Goal: Information Seeking & Learning: Learn about a topic

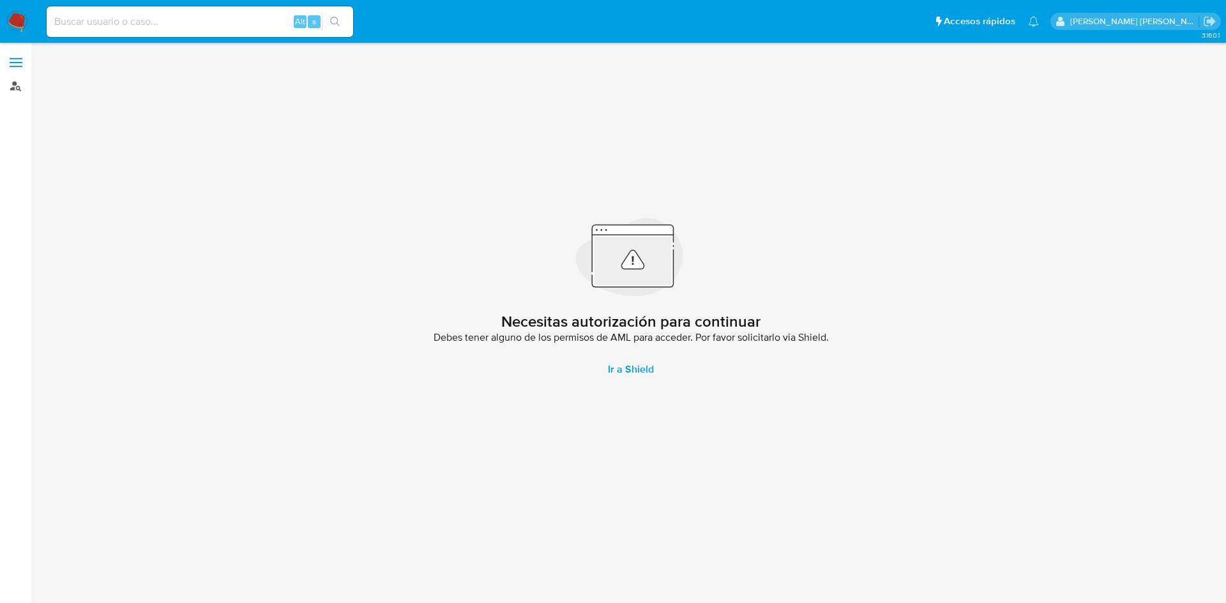
drag, startPoint x: 0, startPoint y: 0, endPoint x: 12, endPoint y: 91, distance: 91.4
click at [12, 91] on link "Buscador de personas" at bounding box center [76, 86] width 152 height 20
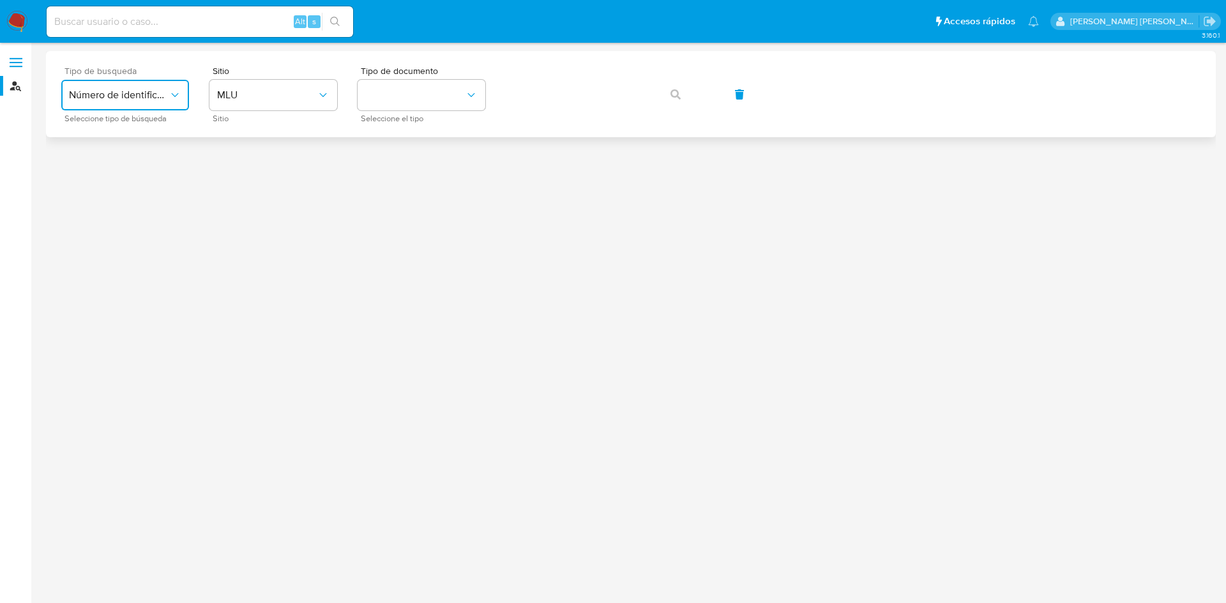
click at [137, 86] on button "Número de identificación" at bounding box center [125, 95] width 128 height 31
click at [122, 174] on div "User ID" at bounding box center [121, 173] width 105 height 31
click at [667, 96] on button "button" at bounding box center [675, 94] width 43 height 31
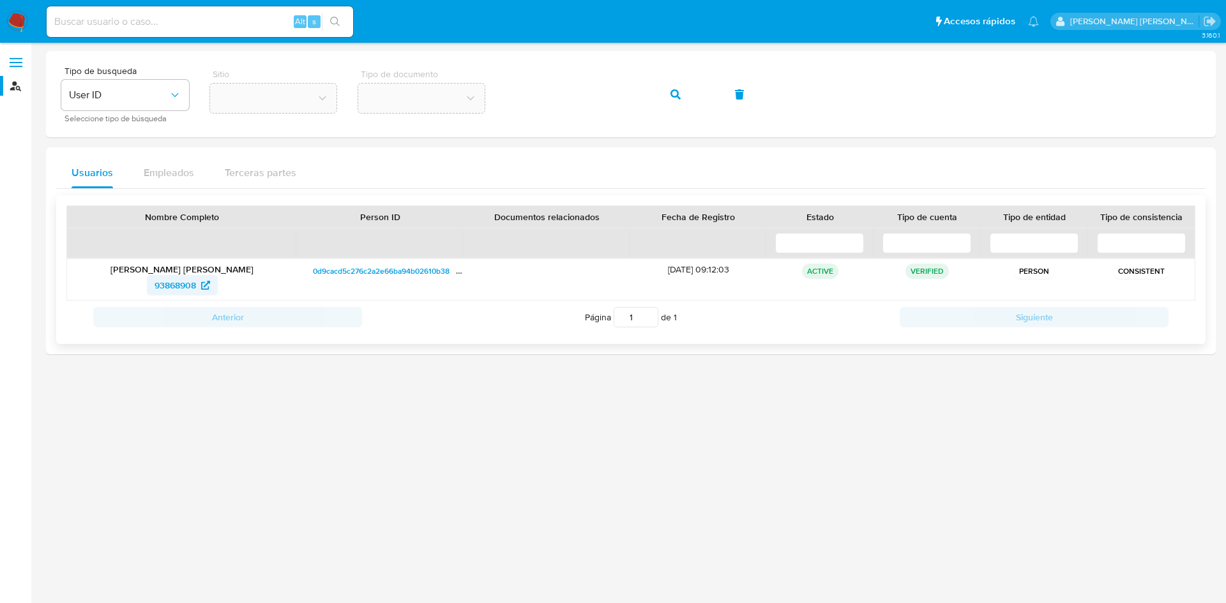
click at [183, 291] on span "93868908" at bounding box center [174, 285] width 41 height 20
click at [186, 287] on span "93868908" at bounding box center [174, 285] width 41 height 20
click at [672, 99] on icon "button" at bounding box center [675, 94] width 10 height 10
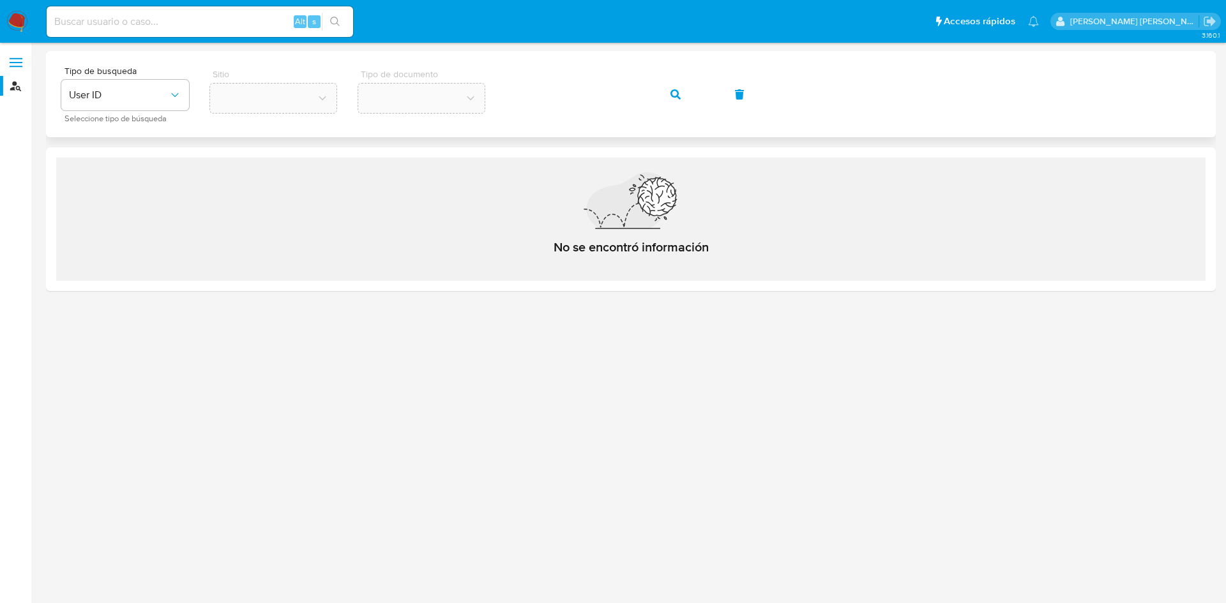
click at [488, 93] on div "Tipo de busqueda User ID Seleccione tipo de búsqueda Sitio Tipo de documento" at bounding box center [630, 94] width 1139 height 56
click at [675, 98] on icon "button" at bounding box center [675, 94] width 10 height 10
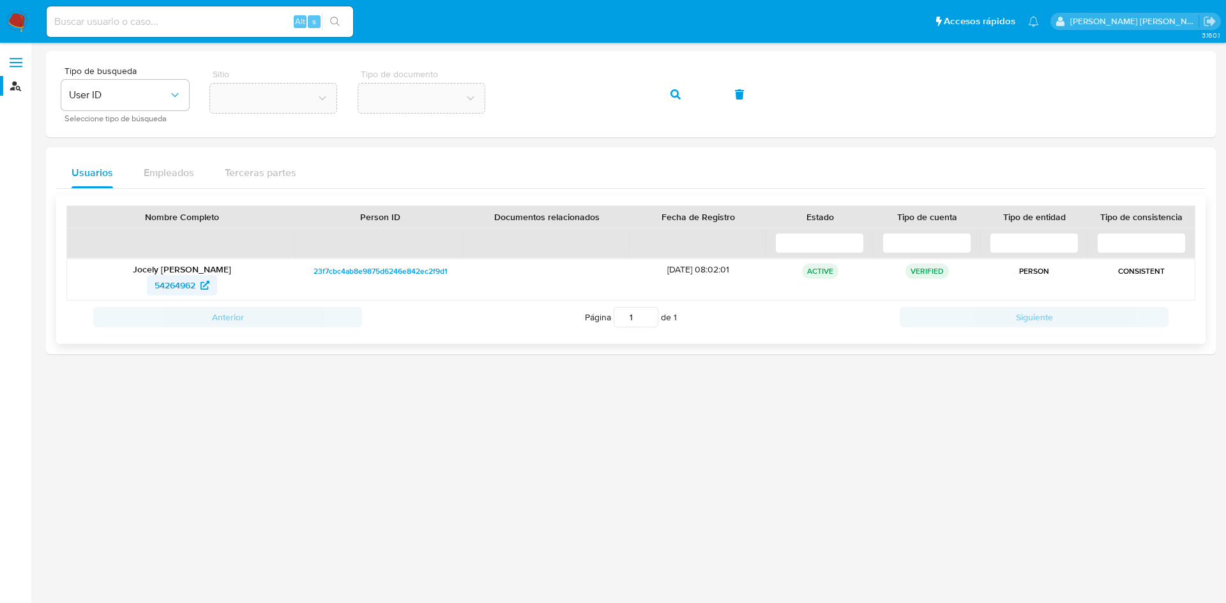
click at [194, 281] on span "54264962" at bounding box center [174, 285] width 41 height 20
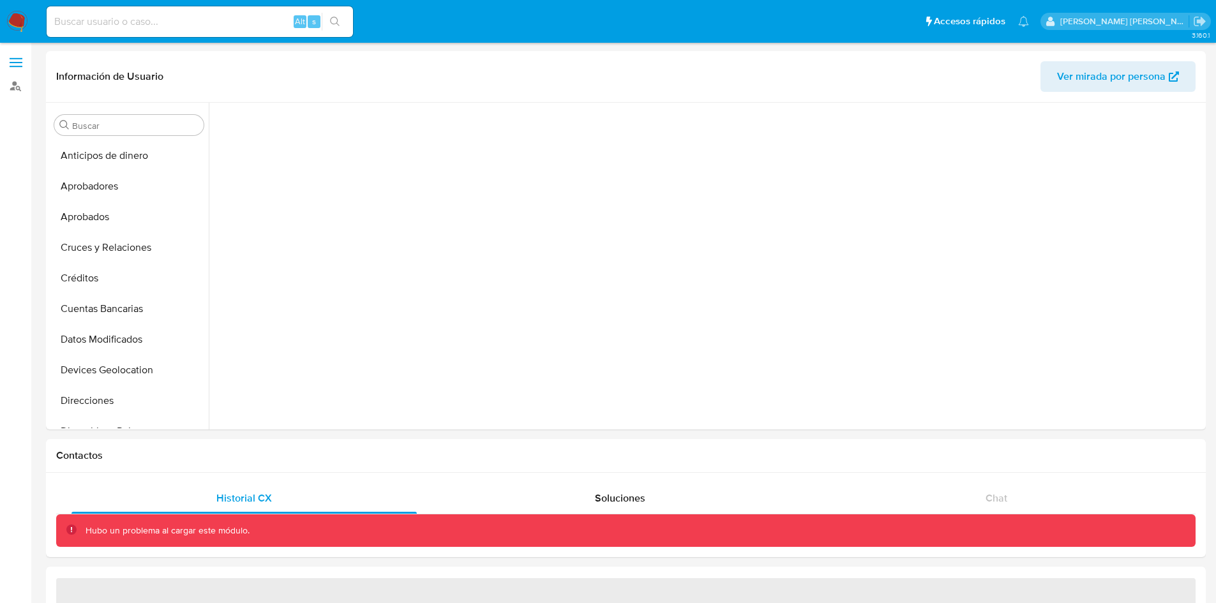
scroll to position [294, 0]
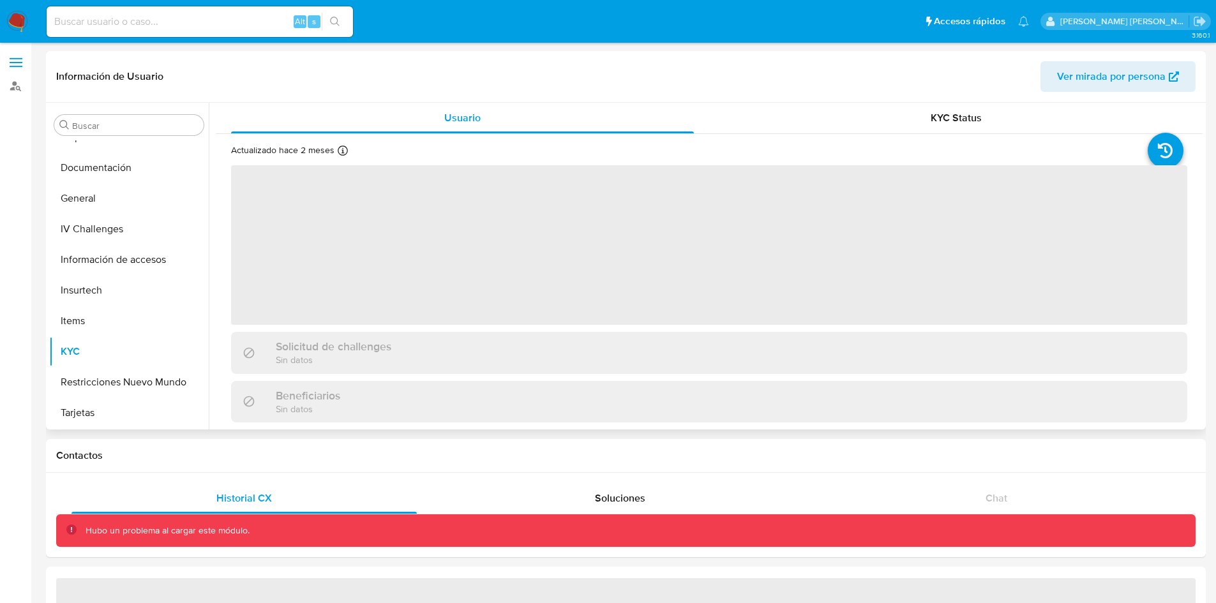
select select "10"
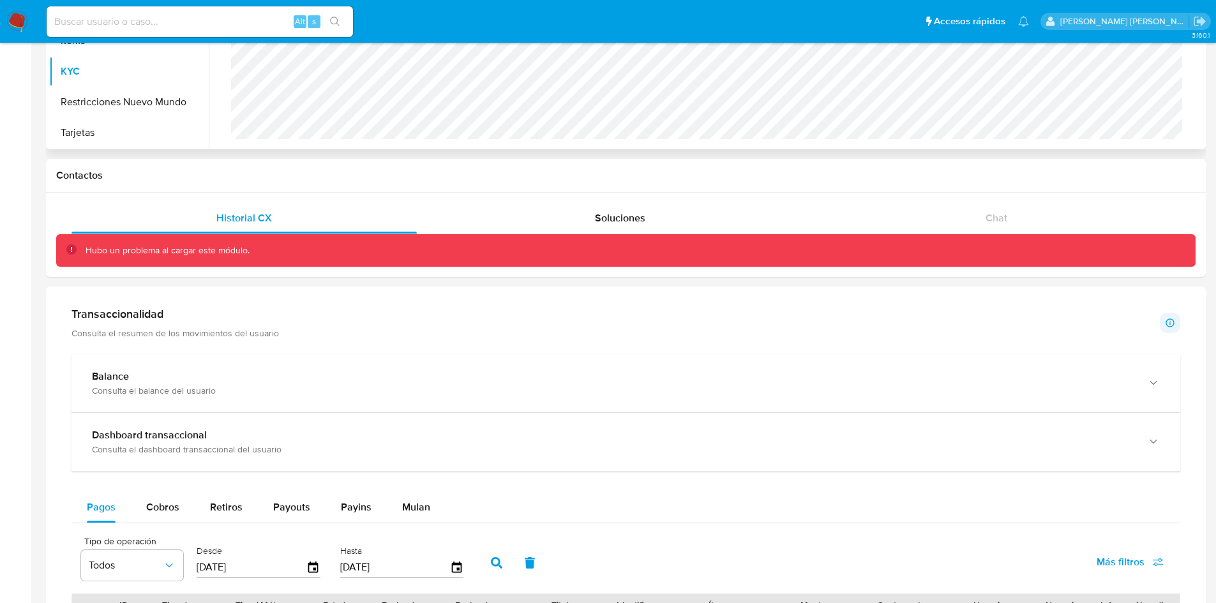
scroll to position [280, 0]
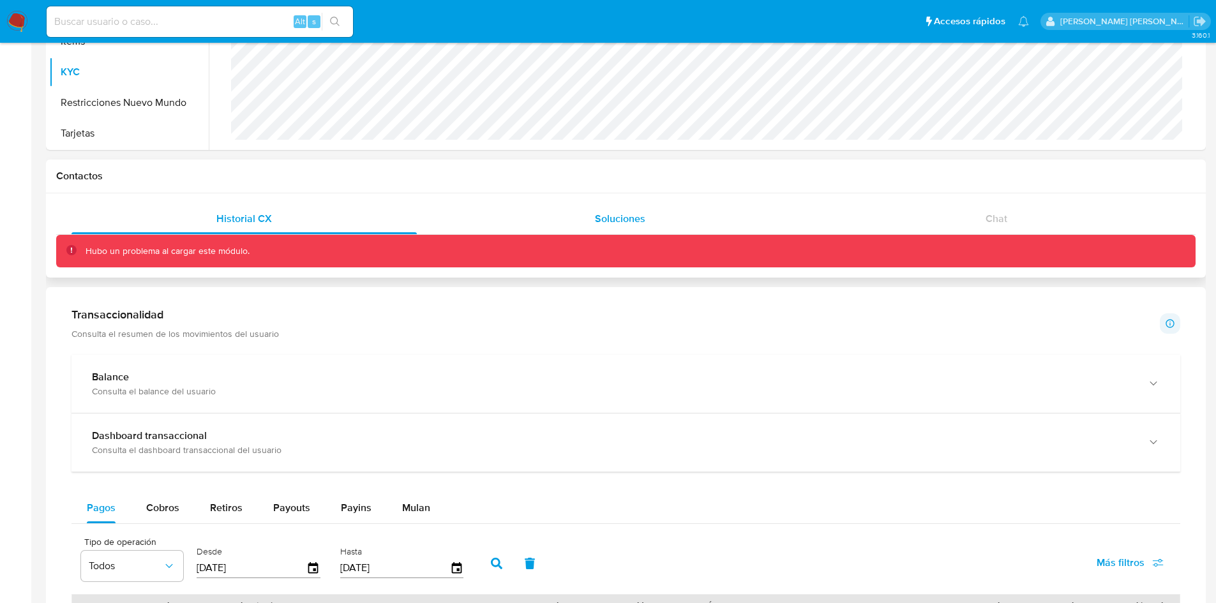
click at [640, 221] on span "Soluciones" at bounding box center [620, 218] width 50 height 15
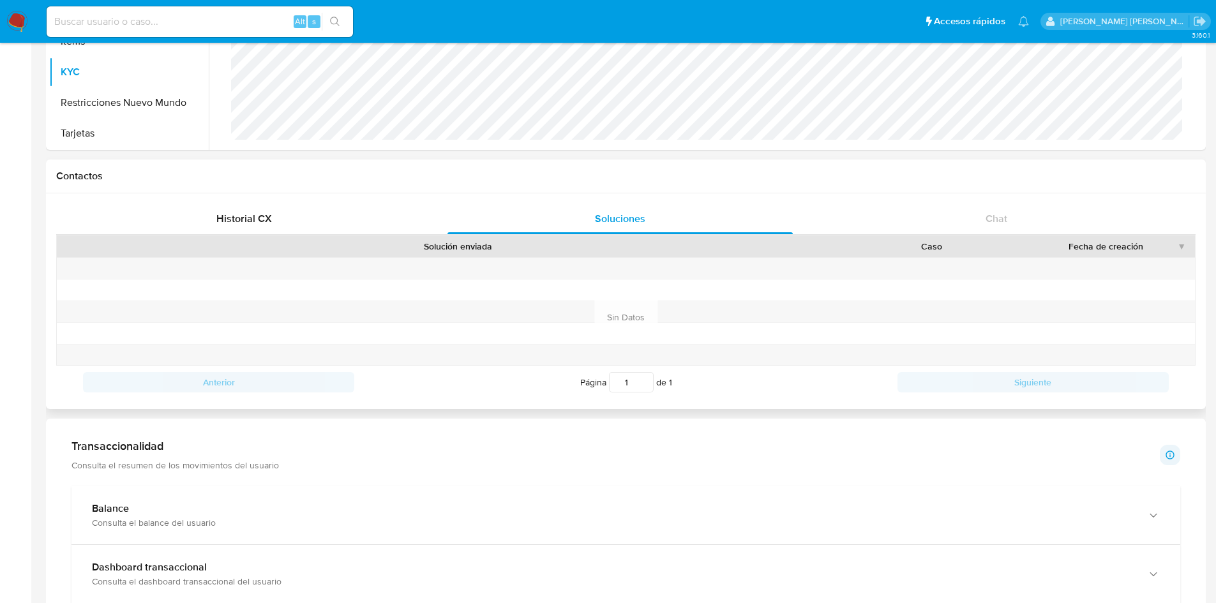
click at [256, 199] on div "Historial CX Soluciones Chat Hubo un problema al cargar este módulo. Solución e…" at bounding box center [626, 301] width 1160 height 216
click at [246, 213] on span "Historial CX" at bounding box center [244, 218] width 56 height 15
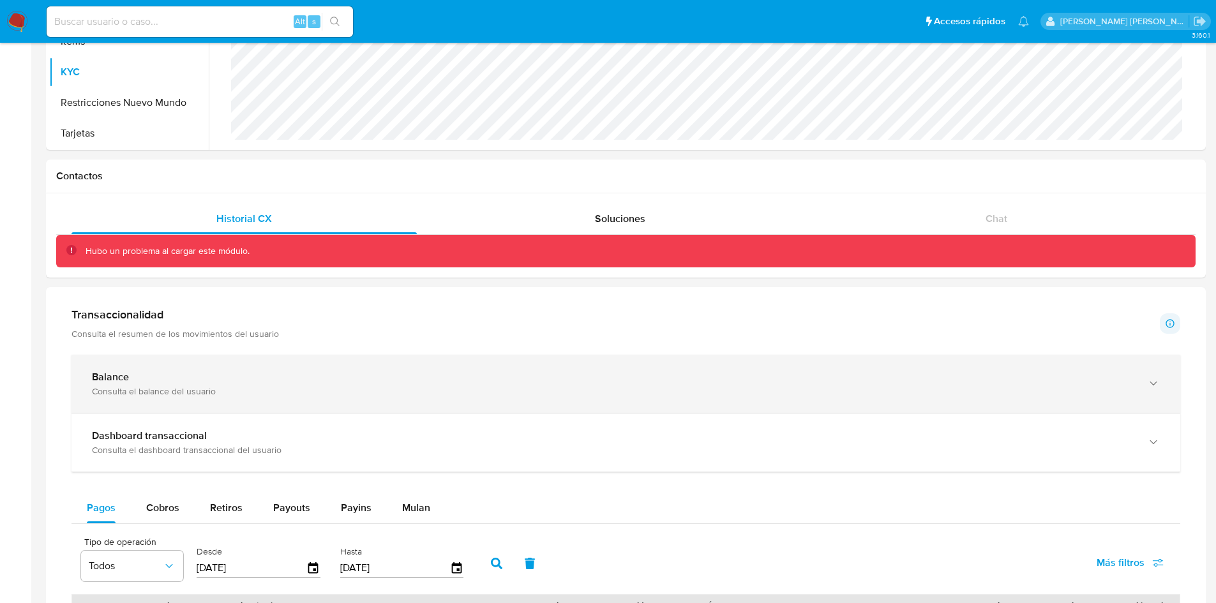
click at [310, 383] on div "Balance" at bounding box center [613, 377] width 1042 height 13
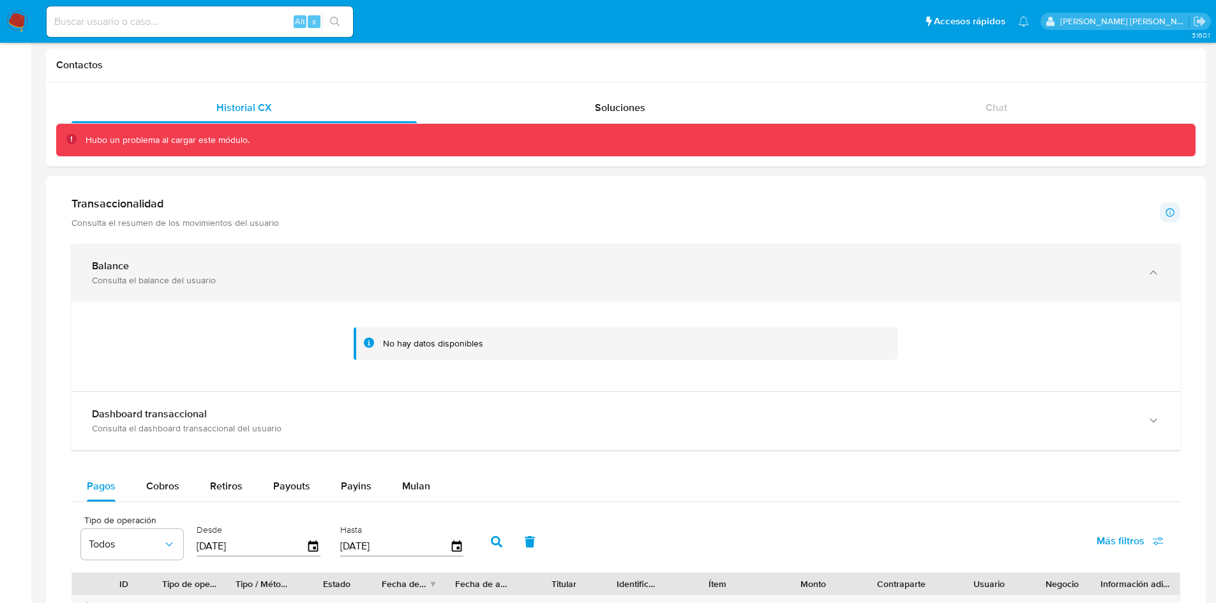
scroll to position [361, 0]
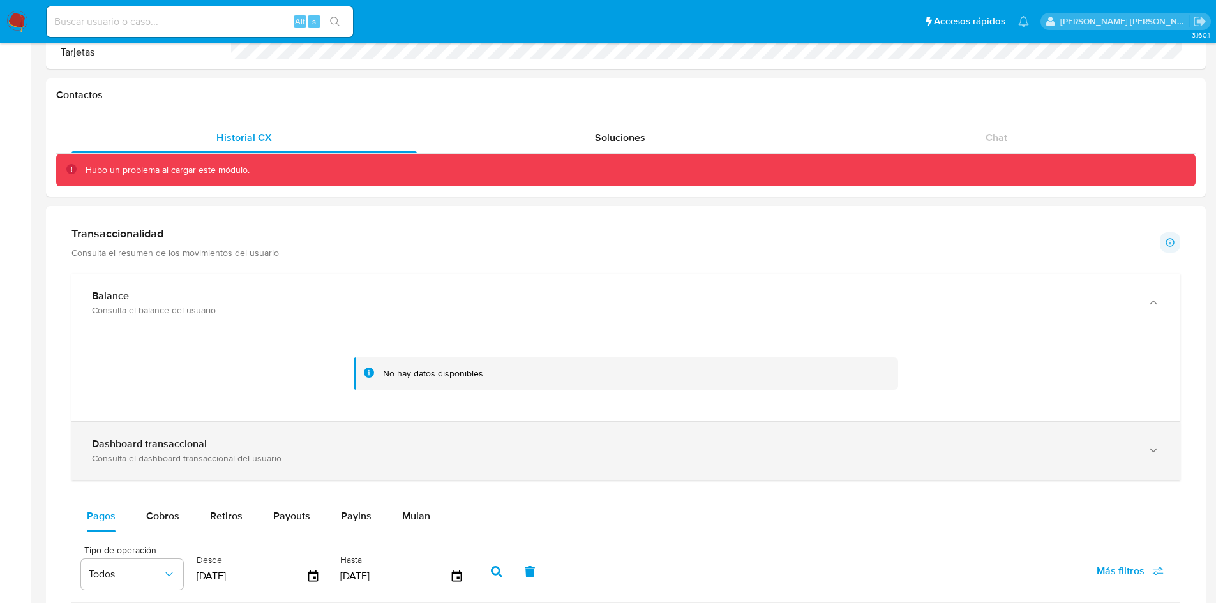
click at [270, 469] on div "Dashboard transaccional Consulta el dashboard transaccional del usuario" at bounding box center [625, 451] width 1109 height 58
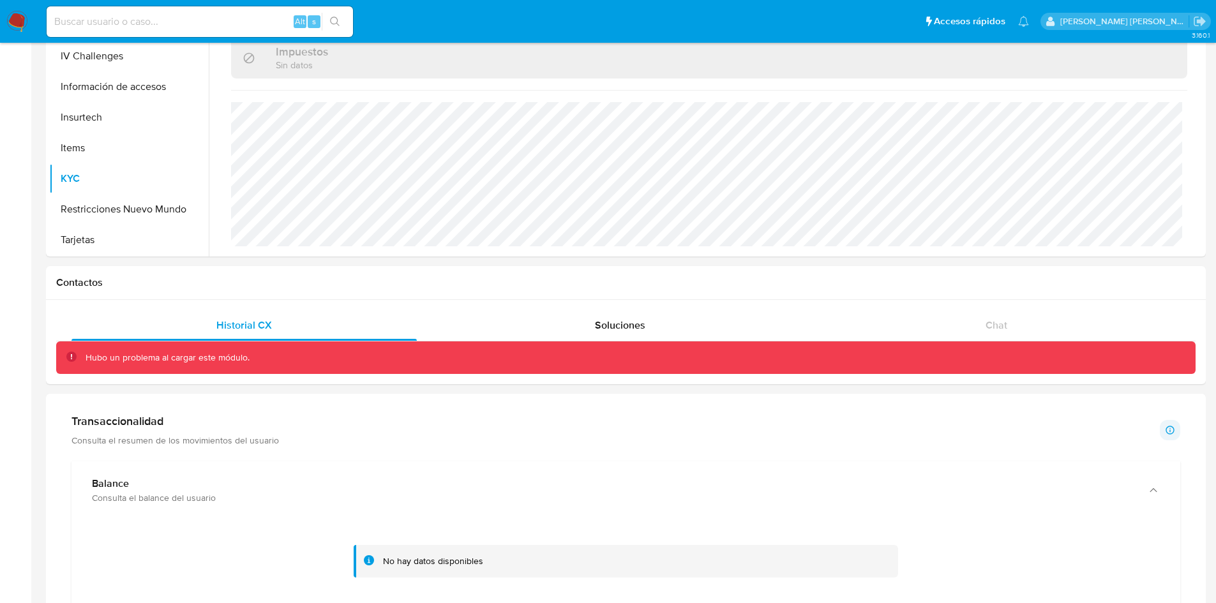
scroll to position [172, 0]
click at [641, 324] on span "Soluciones" at bounding box center [620, 326] width 50 height 15
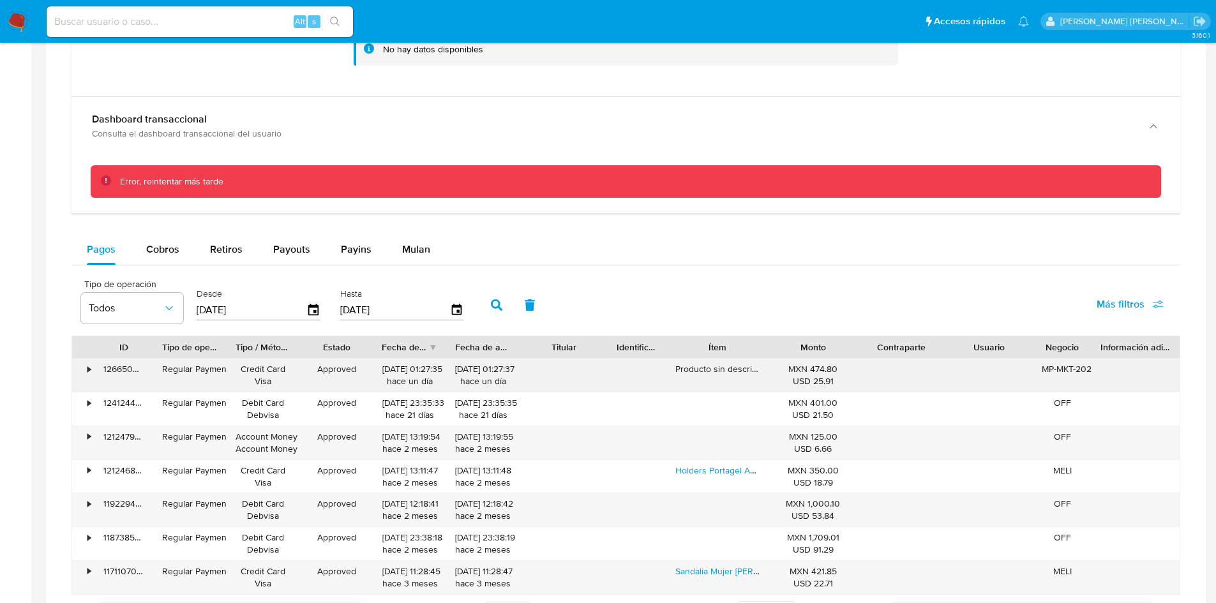
scroll to position [816, 0]
click at [166, 253] on span "Cobros" at bounding box center [162, 250] width 33 height 15
select select "10"
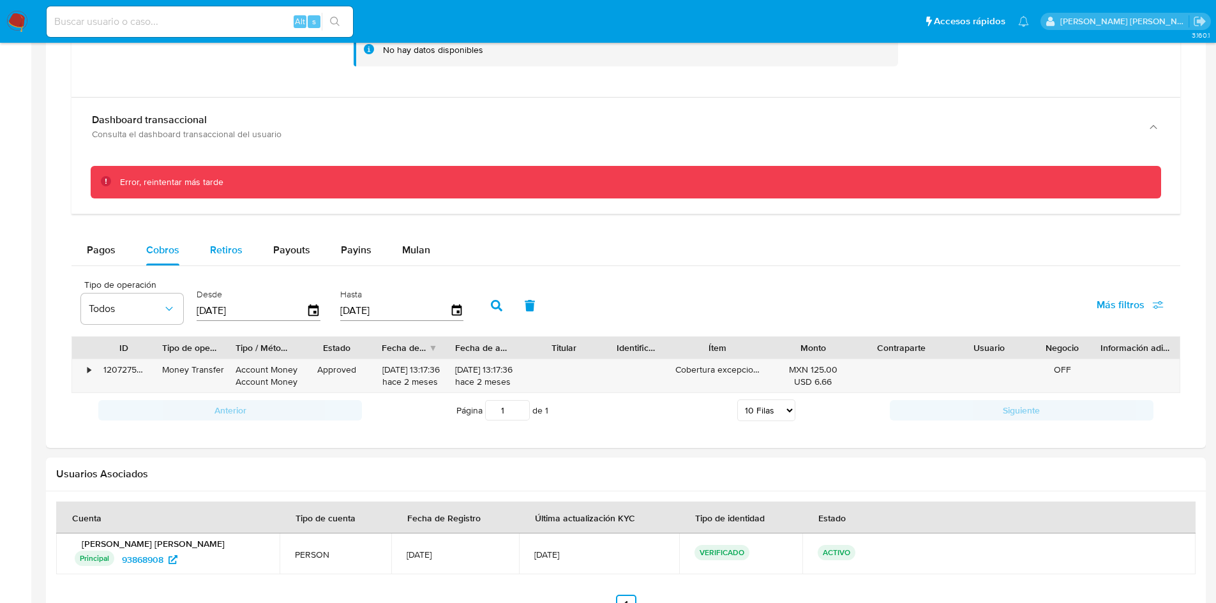
click at [215, 246] on span "Retiros" at bounding box center [226, 250] width 33 height 15
select select "10"
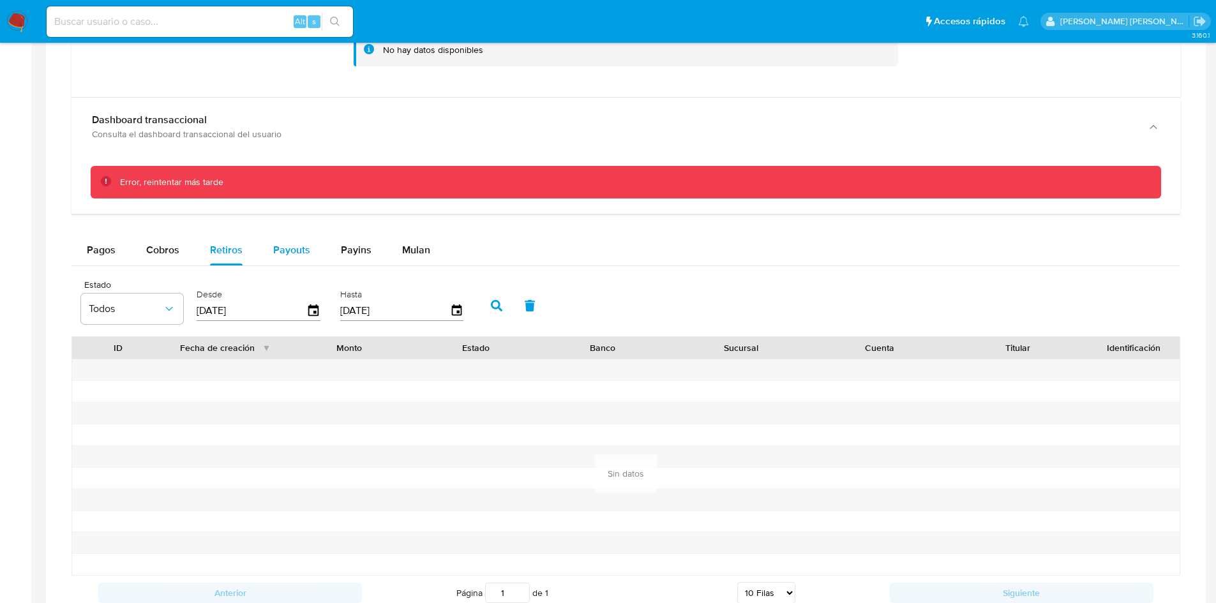
click at [279, 243] on span "Payouts" at bounding box center [291, 250] width 37 height 15
select select "10"
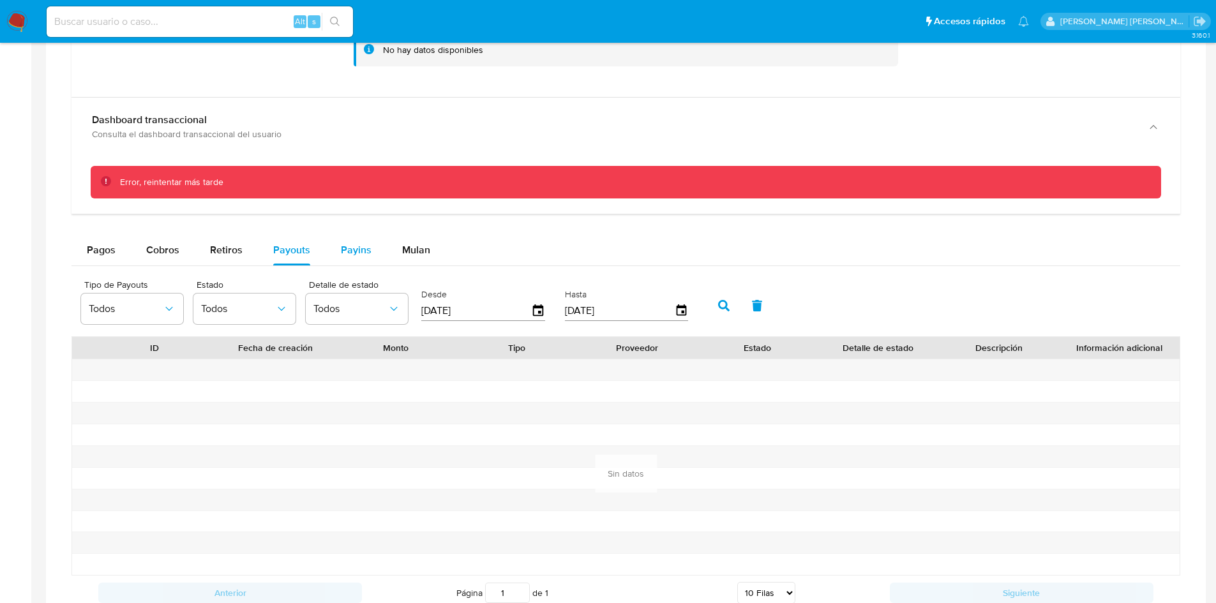
click at [337, 244] on button "Payins" at bounding box center [356, 250] width 61 height 31
select select "10"
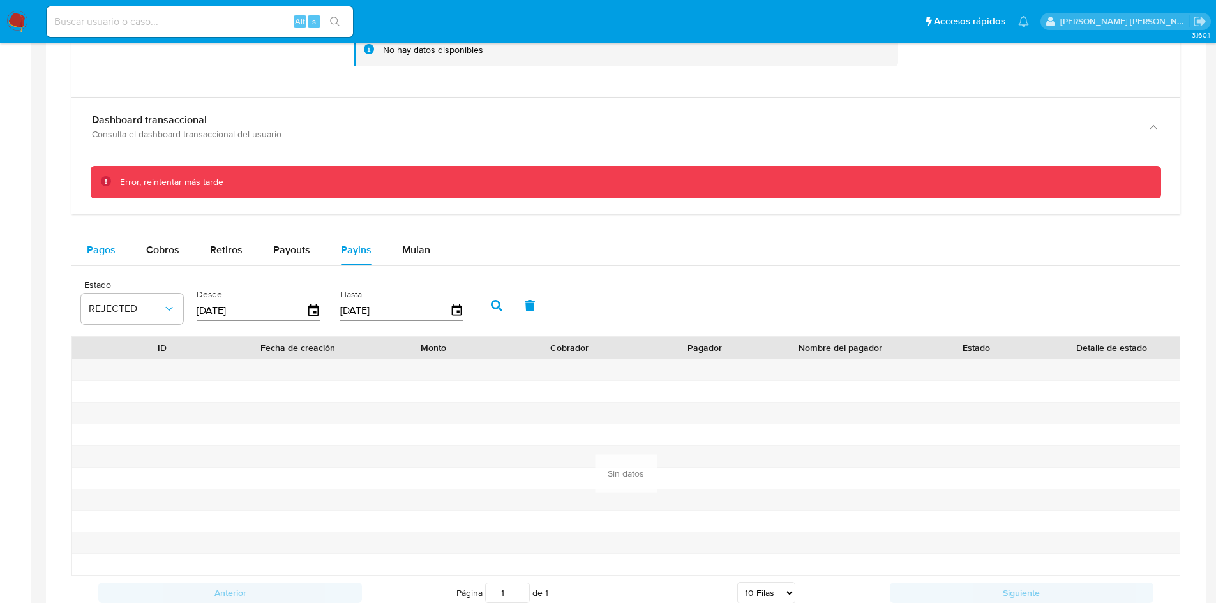
click at [111, 252] on span "Pagos" at bounding box center [101, 250] width 29 height 15
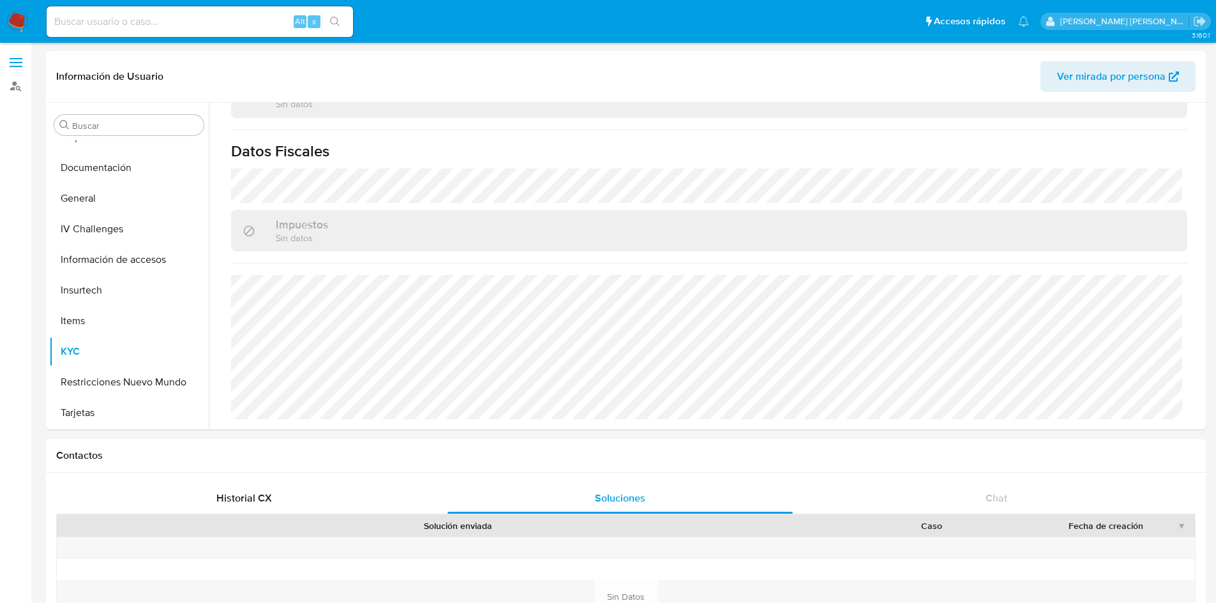
scroll to position [0, 0]
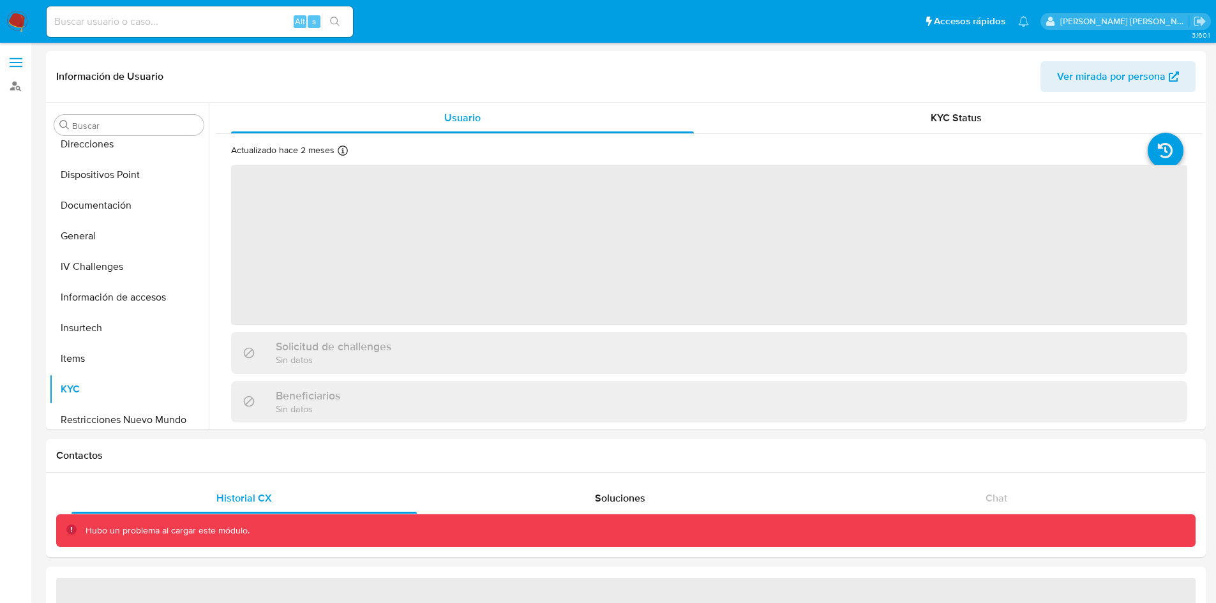
scroll to position [294, 0]
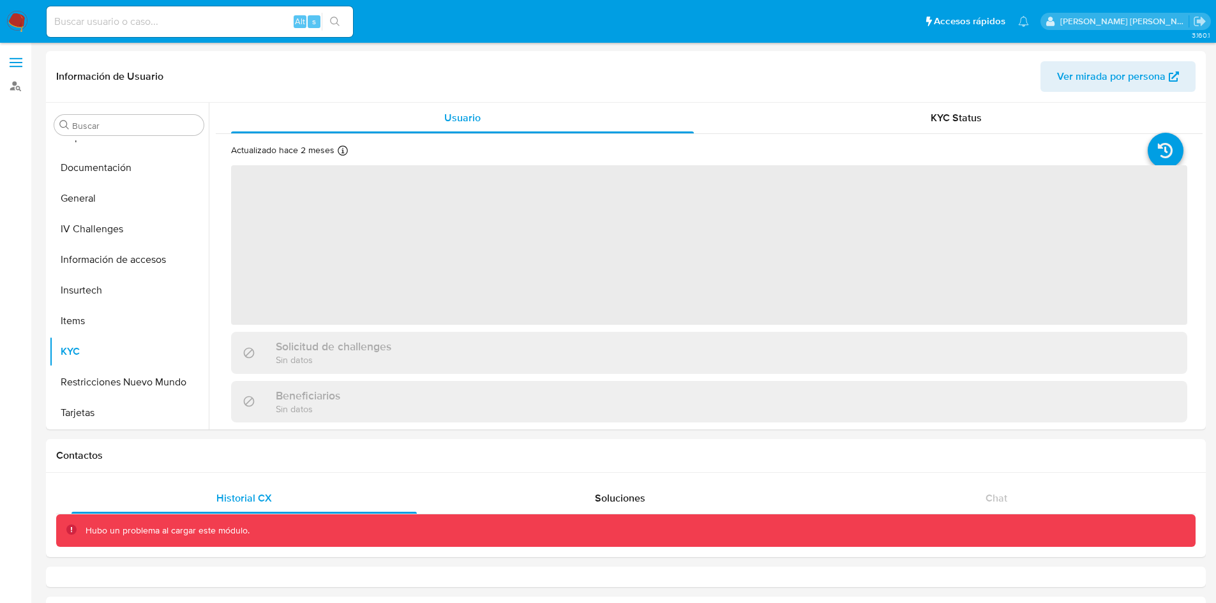
select select "10"
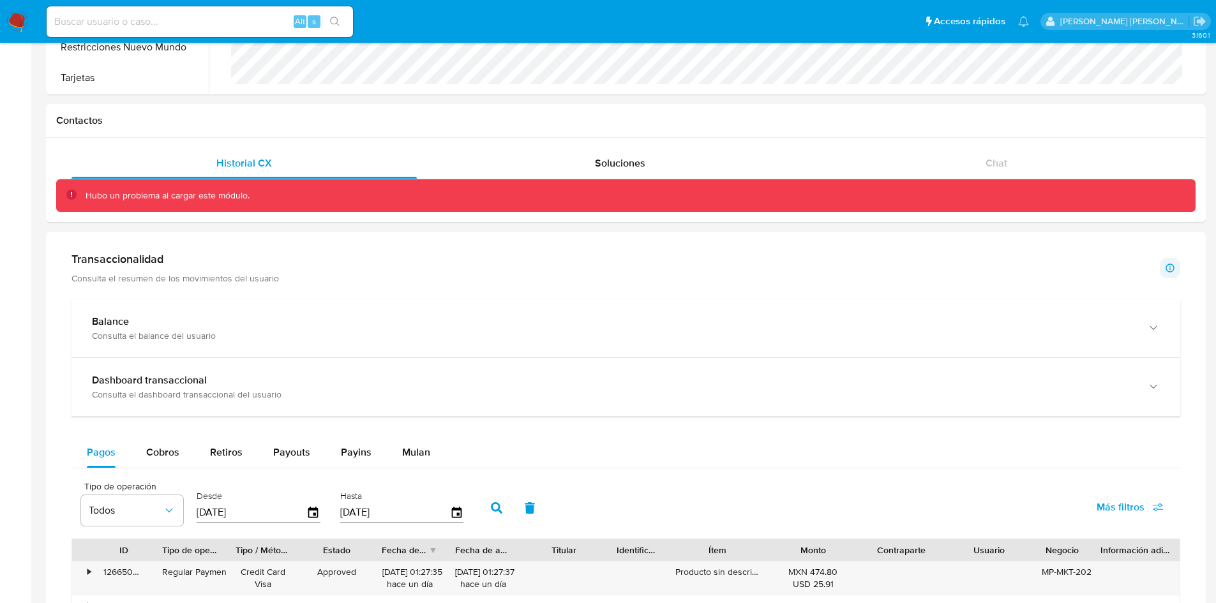
scroll to position [338, 0]
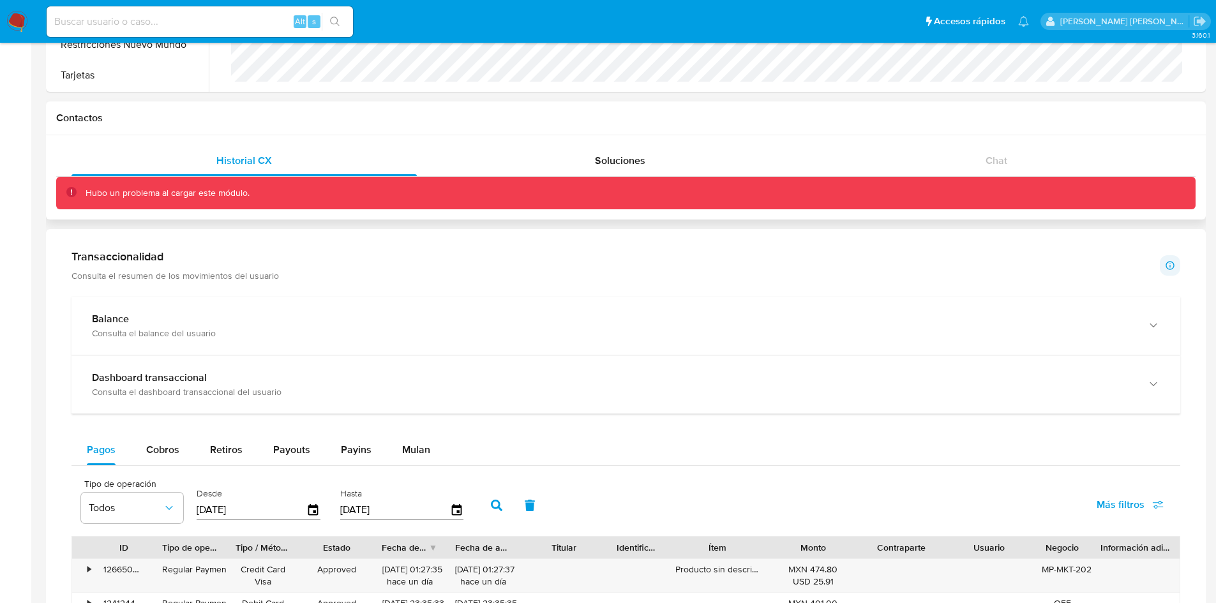
click at [443, 190] on div "Hubo un problema al cargar este módulo." at bounding box center [636, 193] width 1100 height 12
click at [71, 193] on icon at bounding box center [71, 191] width 1 height 3
click at [161, 196] on p "Hubo un problema al cargar este módulo." at bounding box center [168, 193] width 164 height 12
drag, startPoint x: 337, startPoint y: 193, endPoint x: 39, endPoint y: 203, distance: 298.2
click at [39, 204] on main "3.160.1 Información de Usuario Ver mirada por persona Buscar Anticipos de diner…" at bounding box center [608, 376] width 1216 height 1429
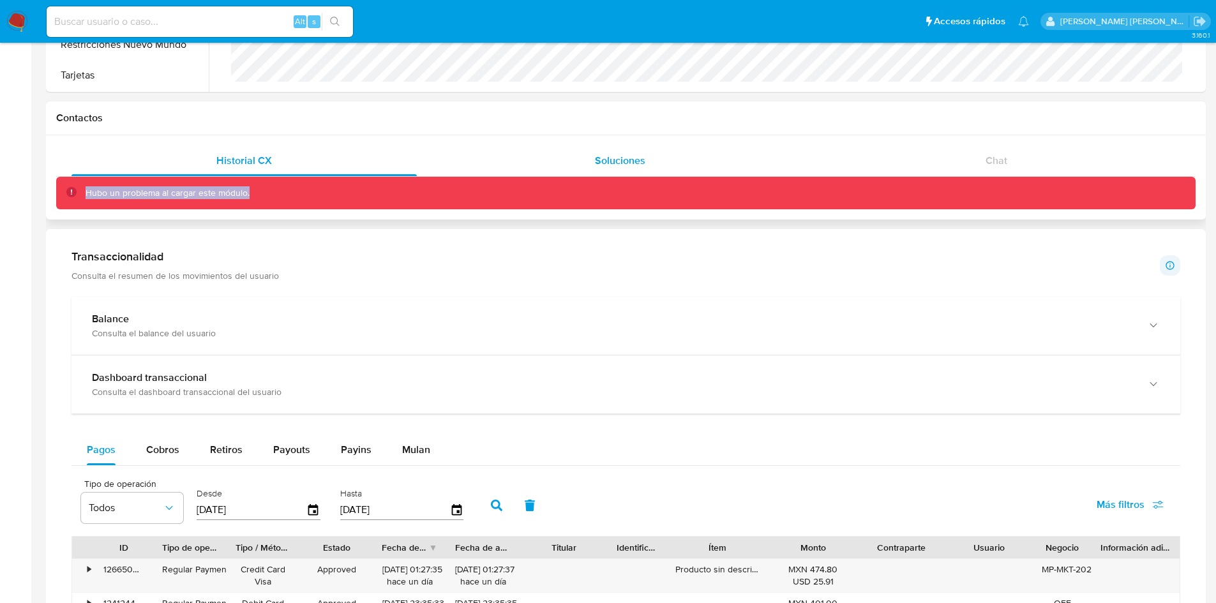
click at [648, 154] on div "Soluciones" at bounding box center [619, 161] width 345 height 31
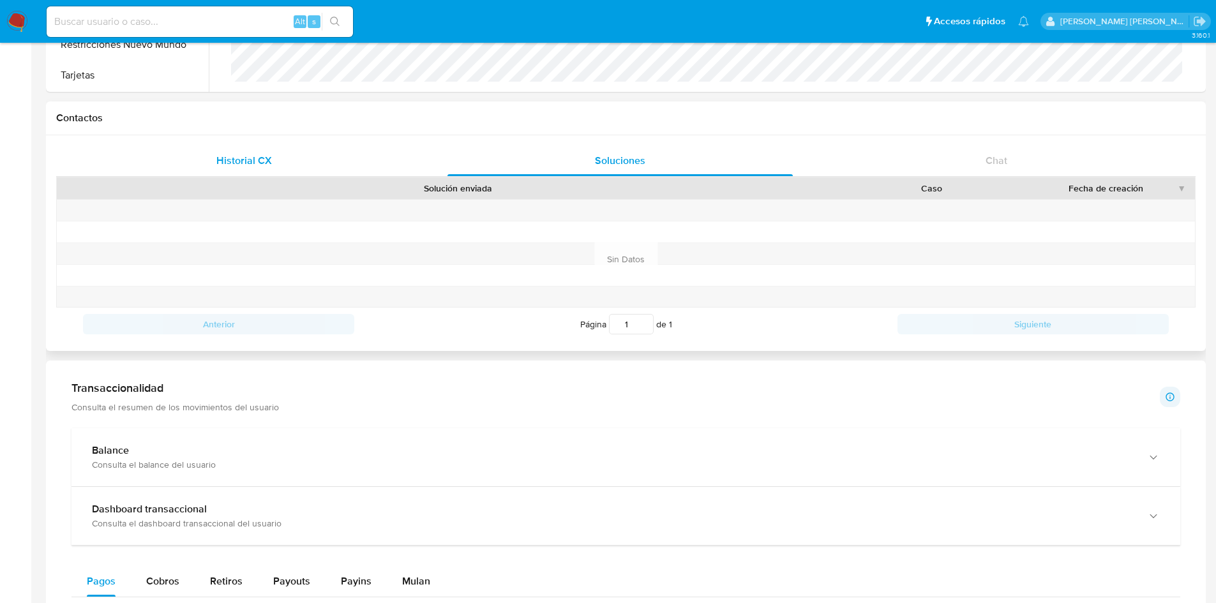
click at [269, 156] on span "Historial CX" at bounding box center [244, 160] width 56 height 15
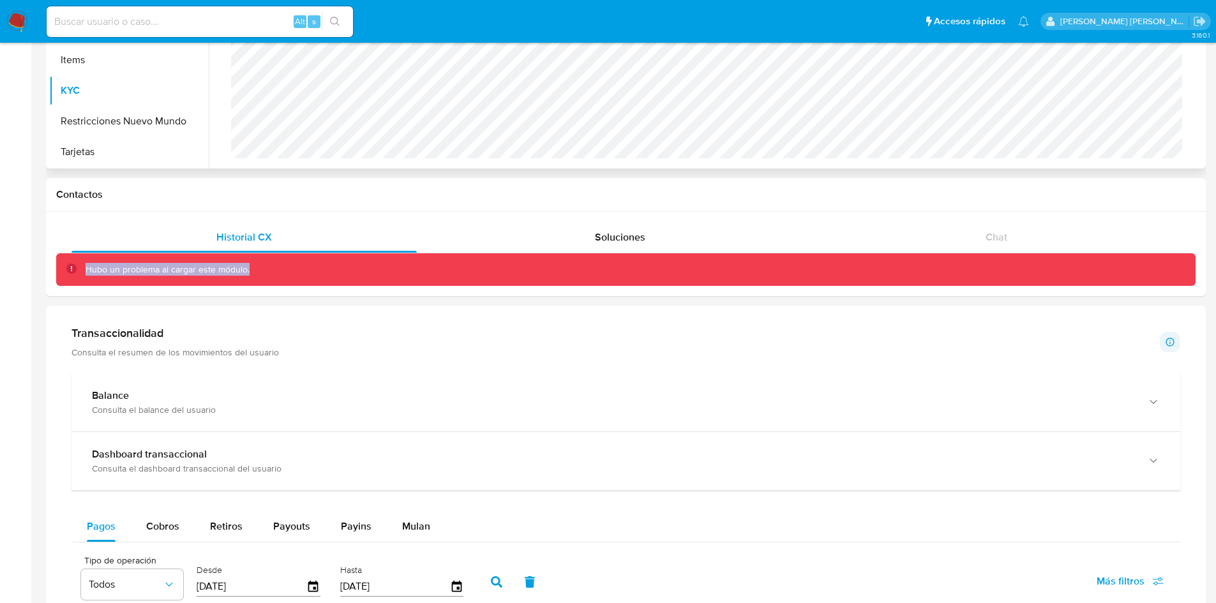
scroll to position [265, 0]
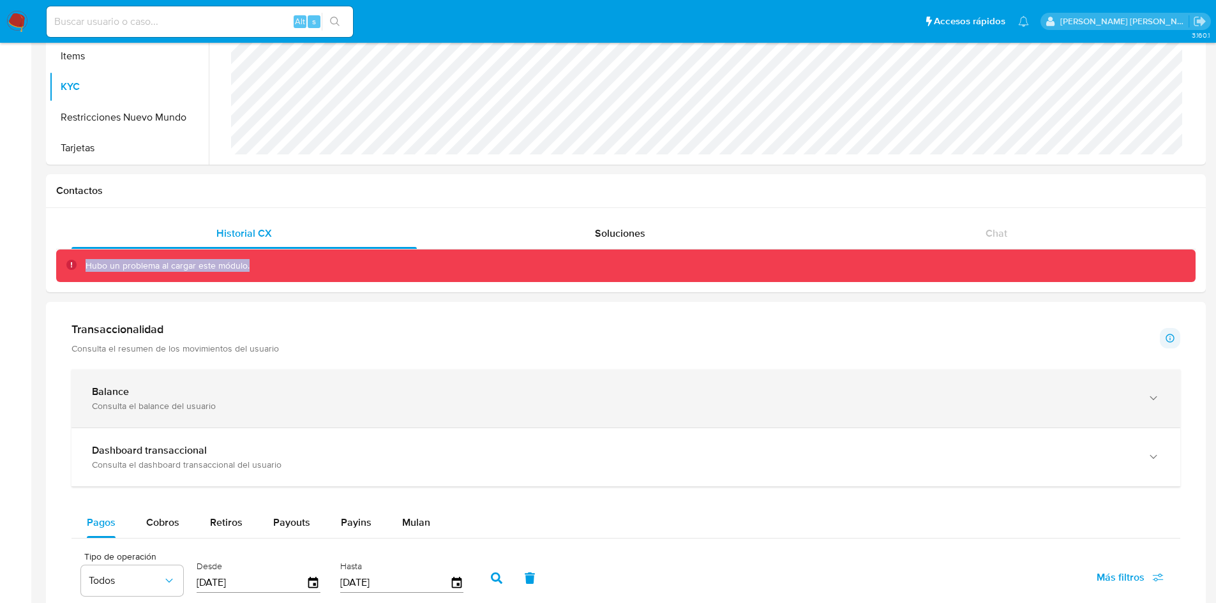
click at [406, 392] on div "Balance" at bounding box center [613, 392] width 1042 height 13
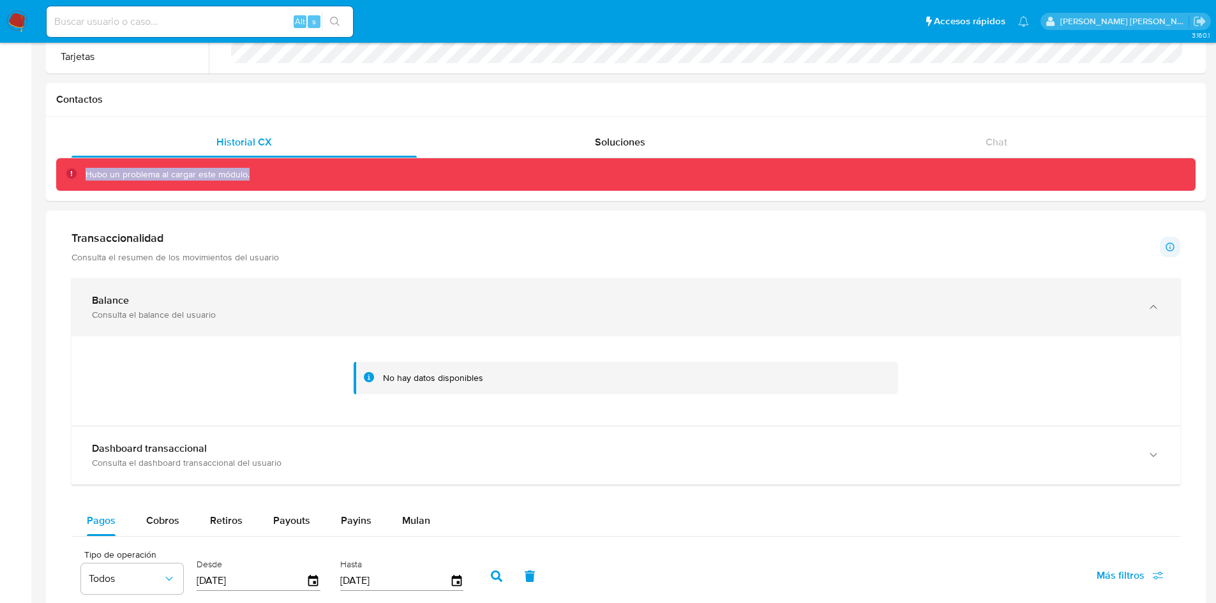
scroll to position [363, 0]
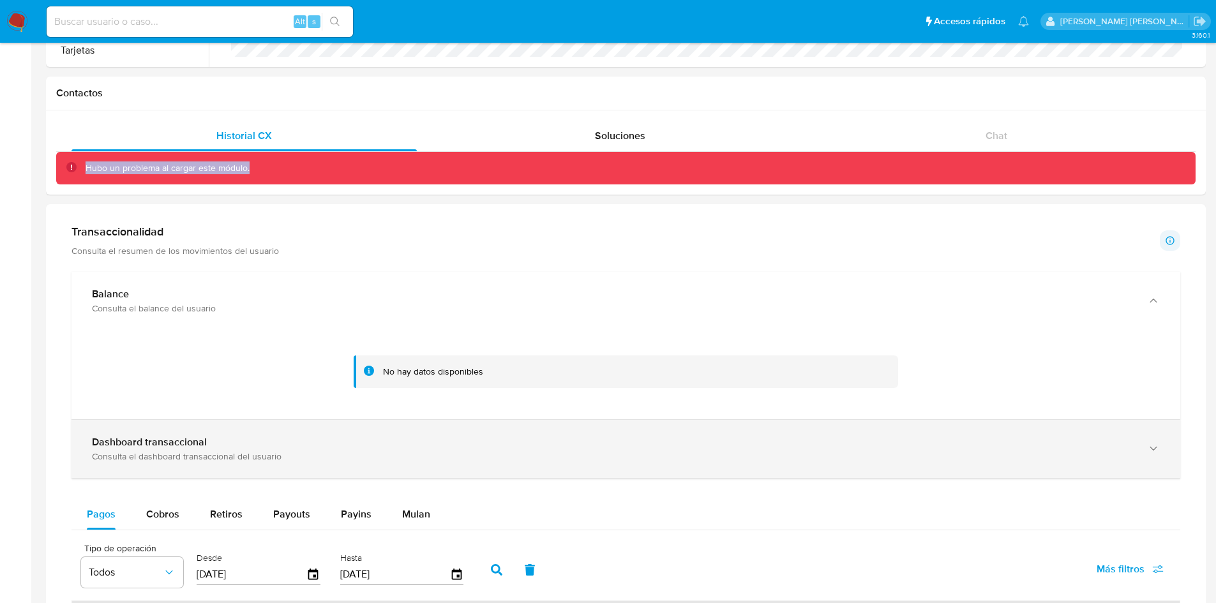
click at [364, 430] on div "Dashboard transaccional Consulta el dashboard transaccional del usuario" at bounding box center [625, 449] width 1109 height 58
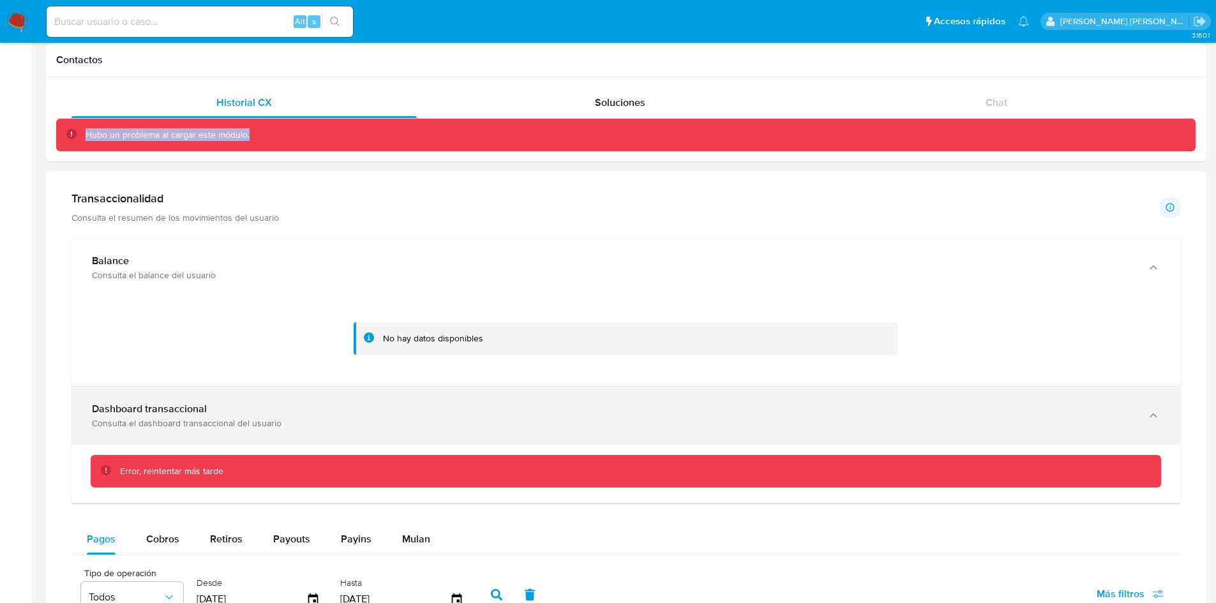
scroll to position [398, 0]
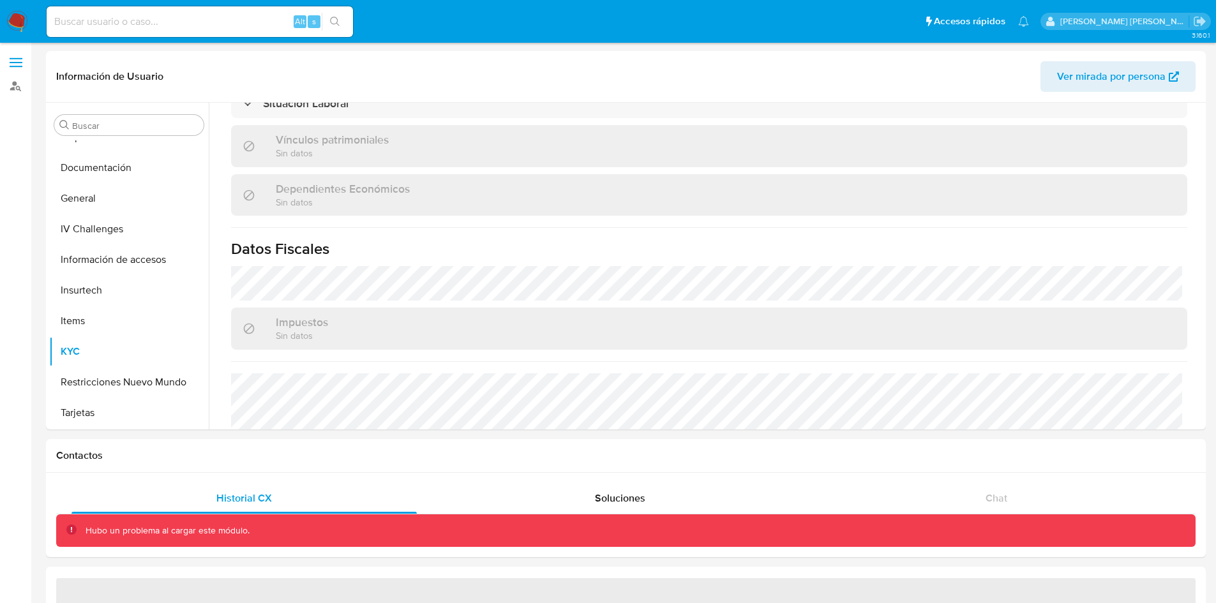
scroll to position [474, 0]
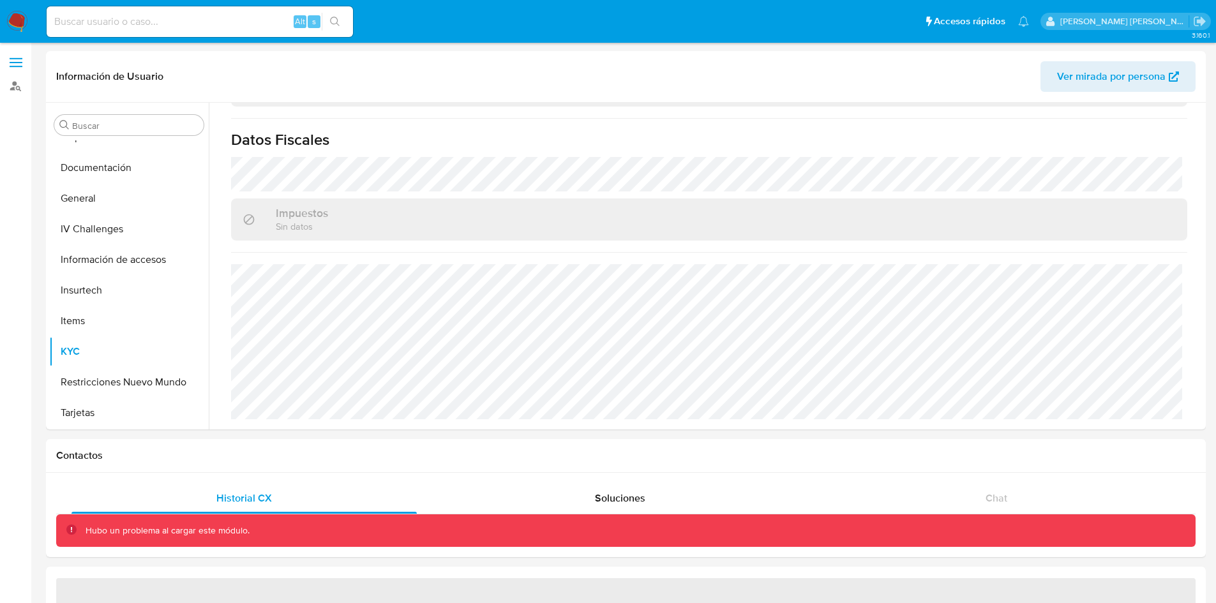
select select "10"
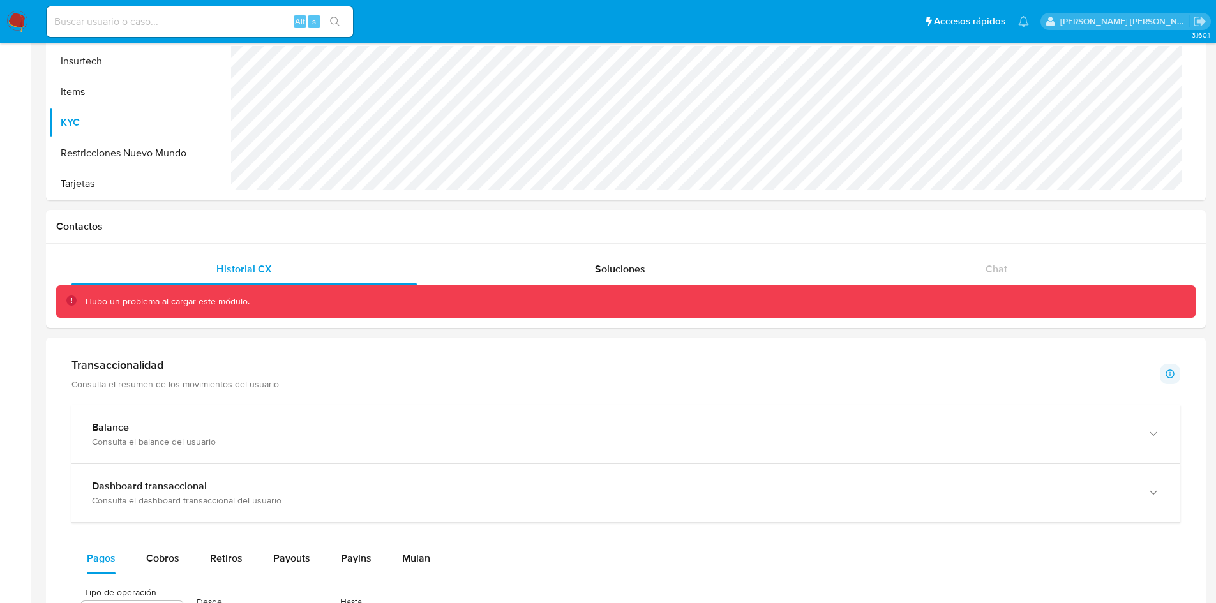
scroll to position [228, 0]
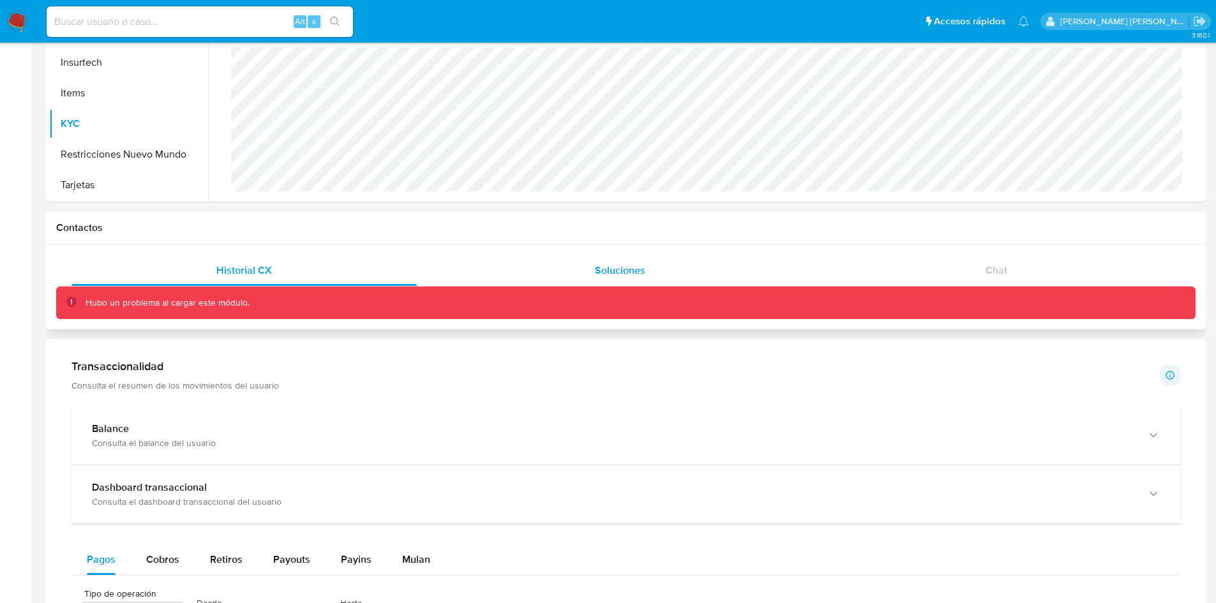
click at [617, 269] on span "Soluciones" at bounding box center [620, 270] width 50 height 15
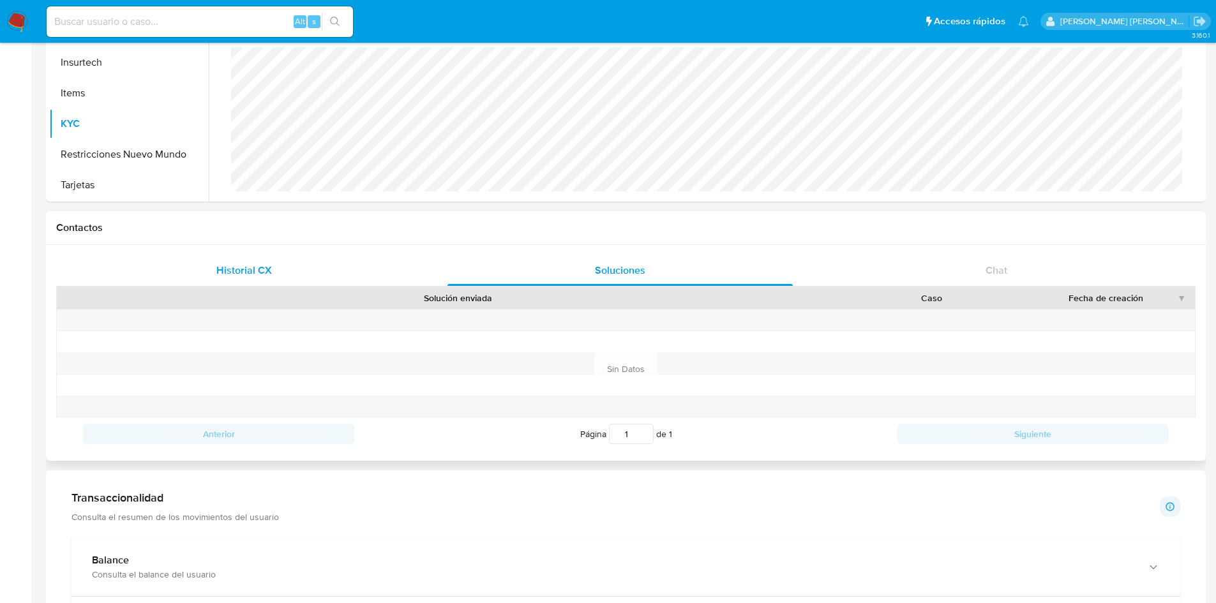
click at [227, 272] on span "Historial CX" at bounding box center [244, 270] width 56 height 15
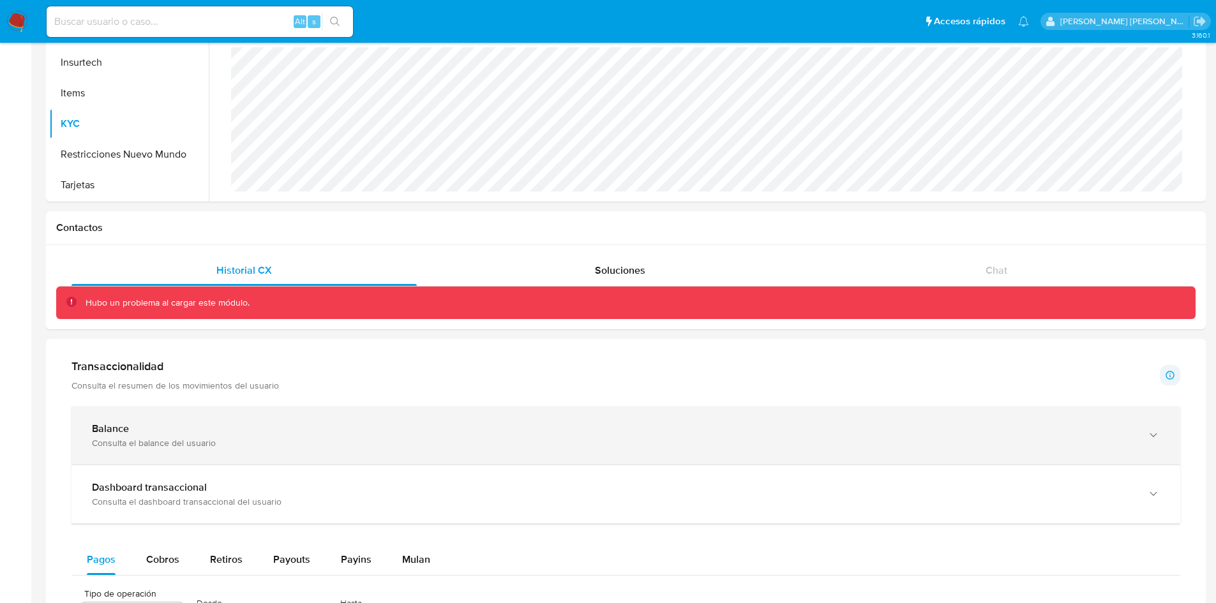
click at [255, 461] on div "Balance Consulta el balance del usuario" at bounding box center [625, 436] width 1109 height 58
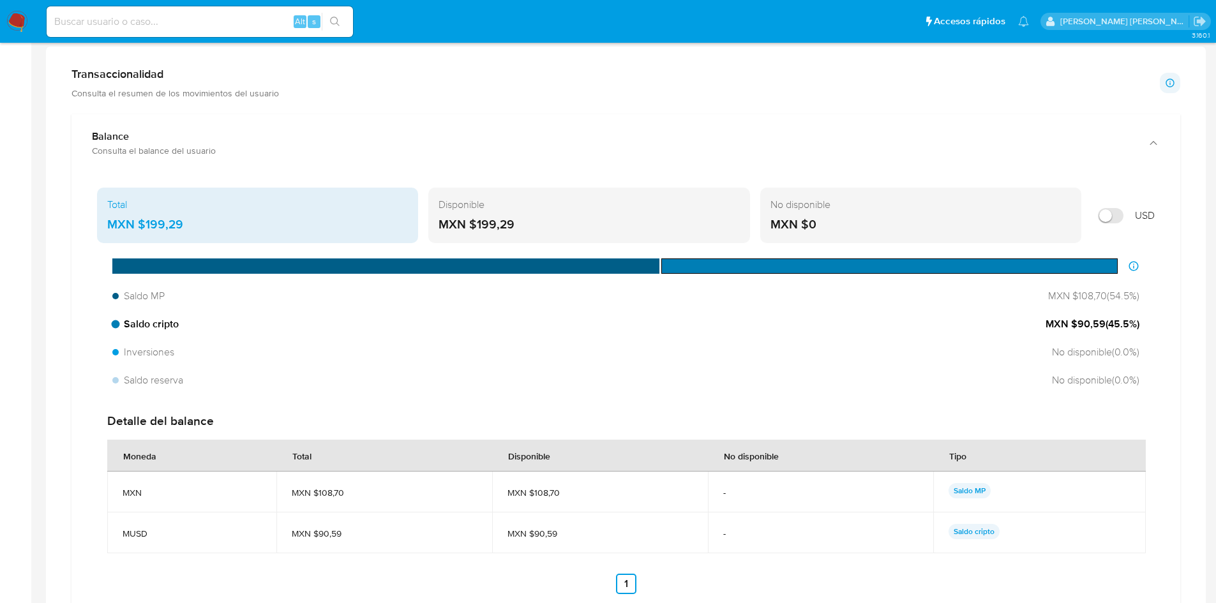
scroll to position [520, 0]
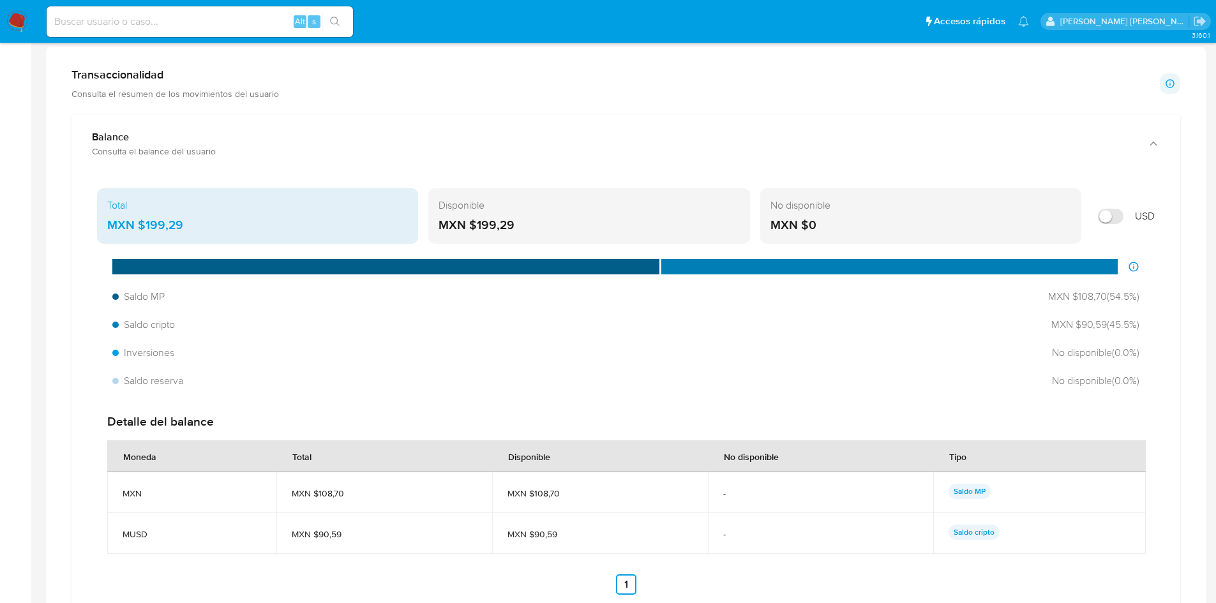
click at [913, 431] on div "Detalle del balance Moneda Total Disponible No disponible Tipo MXN MXN $108,70 …" at bounding box center [626, 504] width 1058 height 202
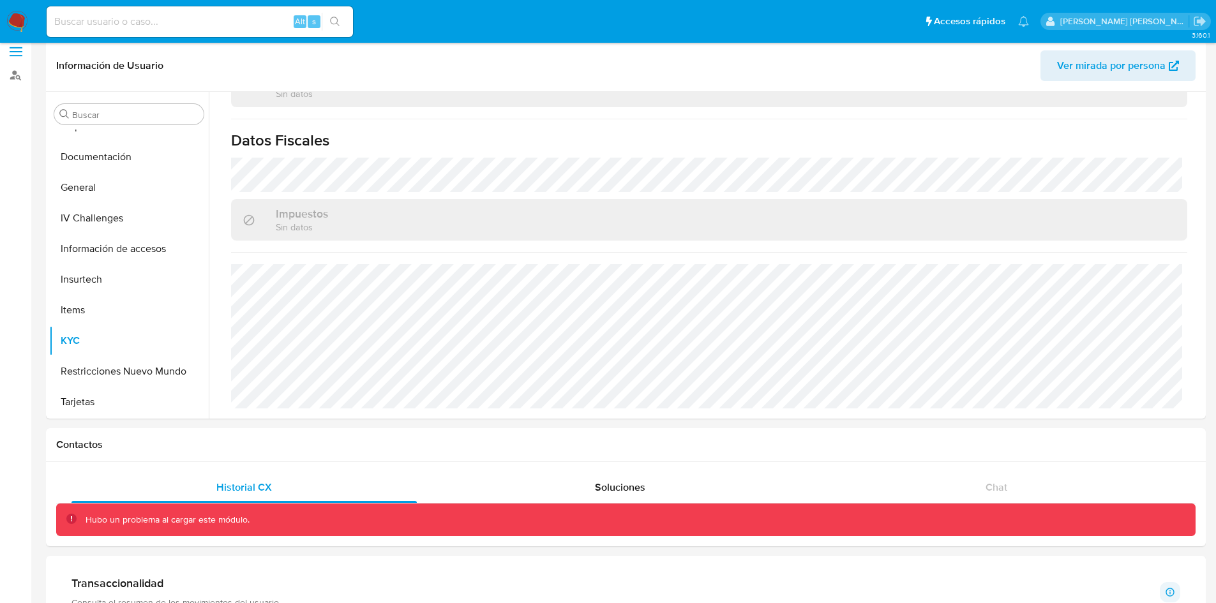
scroll to position [0, 0]
